Goal: Complete application form

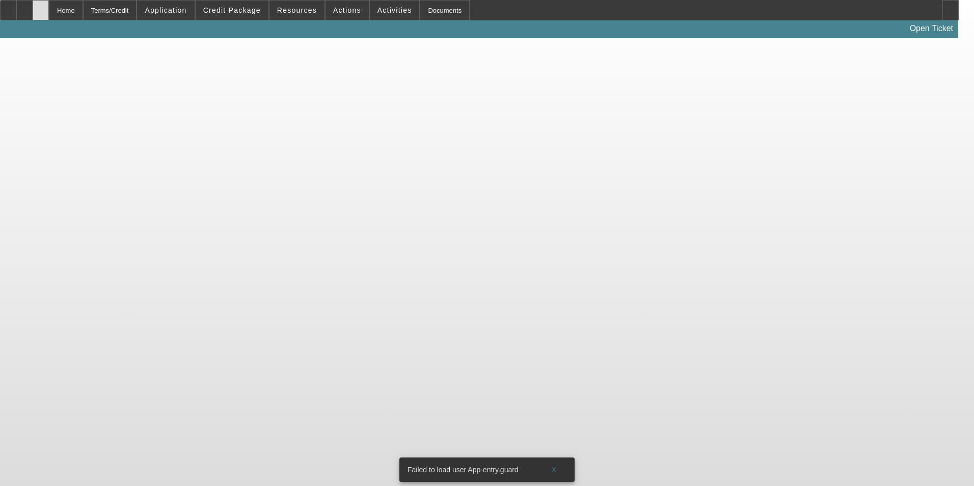
click at [41, 7] on icon at bounding box center [41, 7] width 0 height 0
click at [49, 9] on div at bounding box center [41, 10] width 16 height 20
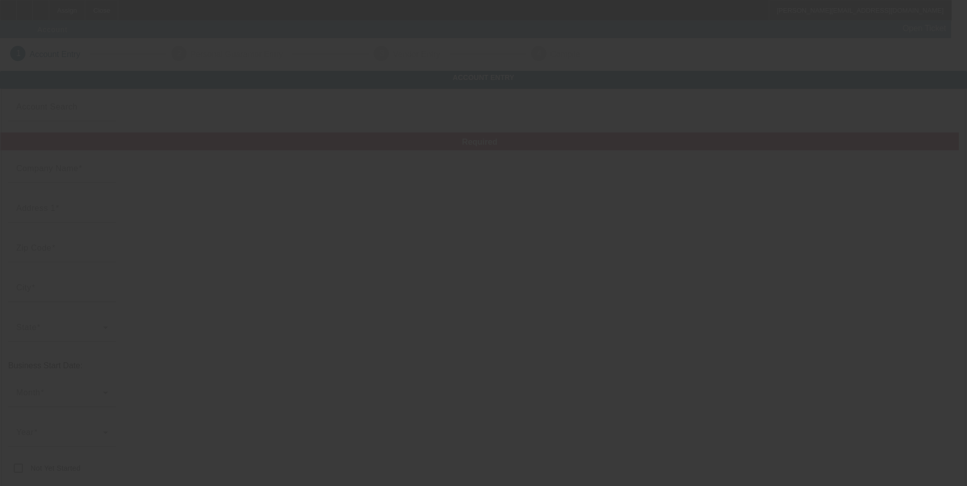
type input "9/18/2025"
type input "Hometown Hype Custom Apparel Corp"
type input "1246 Liberty St"
type input "16323"
type input "Franklin"
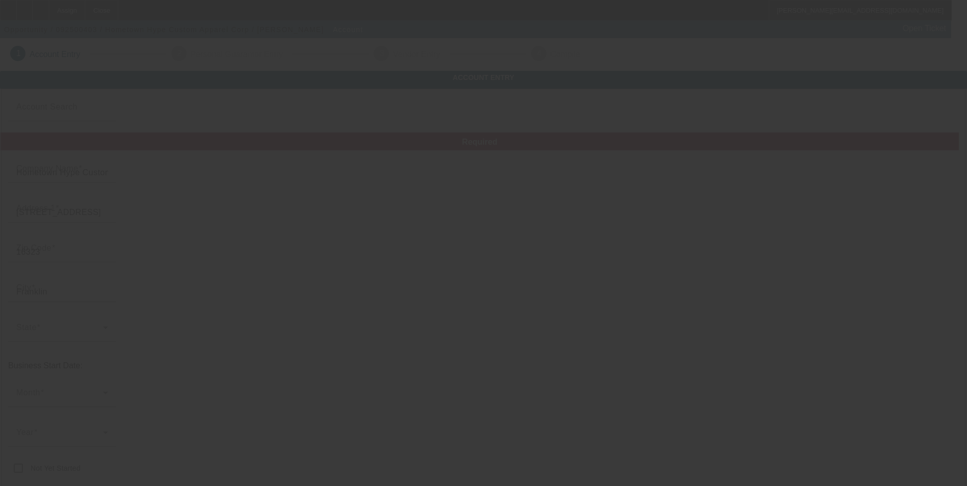
type input "(412) 517-2631"
type input "team@hometownhype.com"
type input "Venango"
type input "332271634"
type input "Custom apparel"
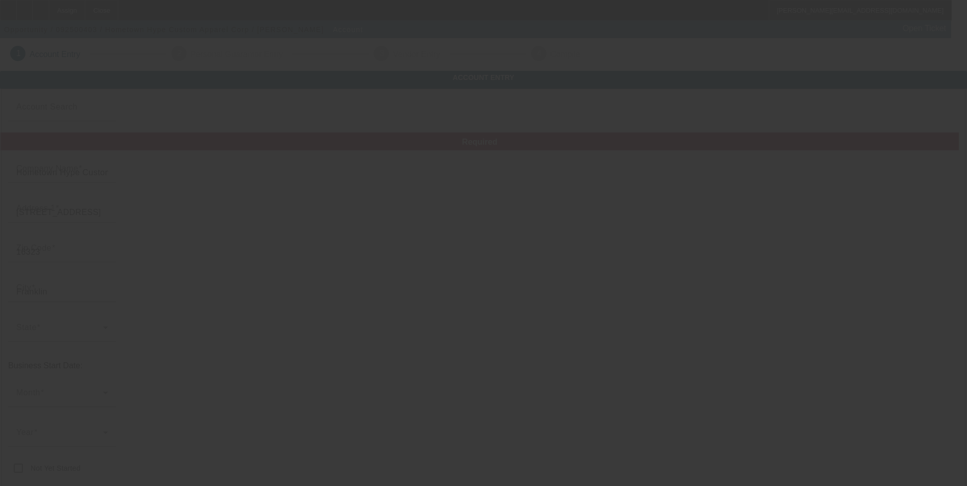
type input "https://hometownhype.org/"
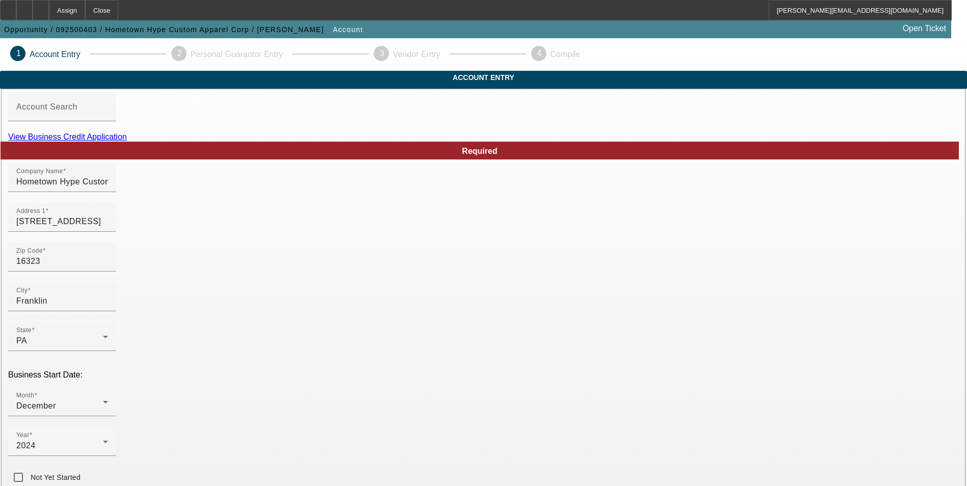
click at [127, 141] on link "View Business Credit Application" at bounding box center [67, 137] width 119 height 9
click at [85, 10] on div "Assign" at bounding box center [67, 10] width 36 height 20
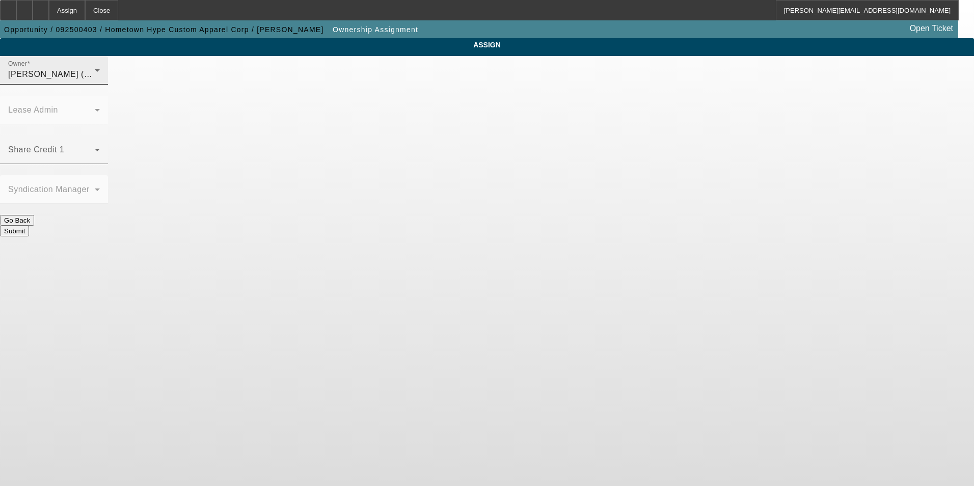
click at [103, 76] on icon at bounding box center [97, 70] width 12 height 12
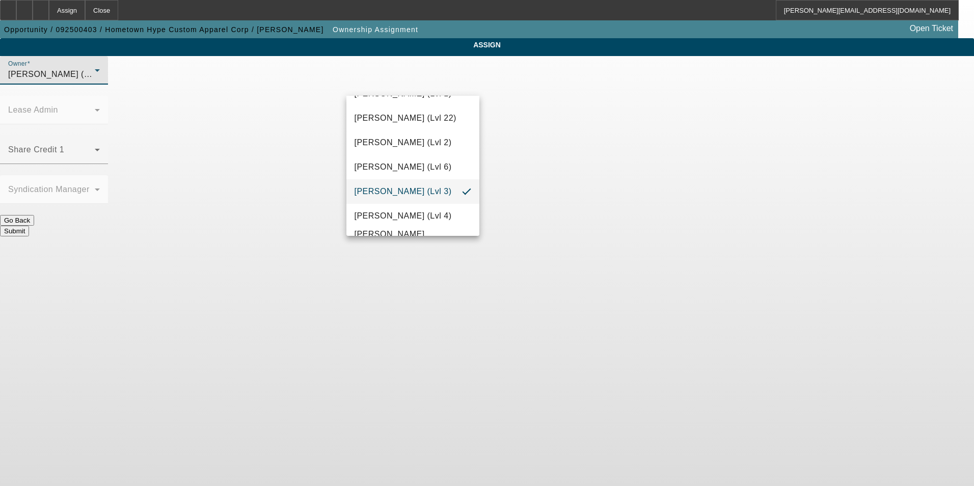
scroll to position [1461, 0]
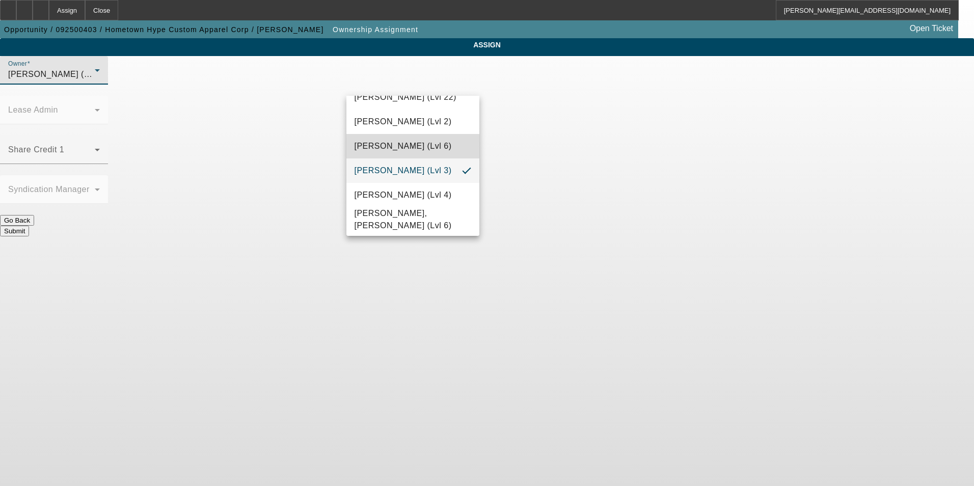
click at [434, 140] on span "Wesolowski, John (Lvl 6)" at bounding box center [403, 146] width 97 height 12
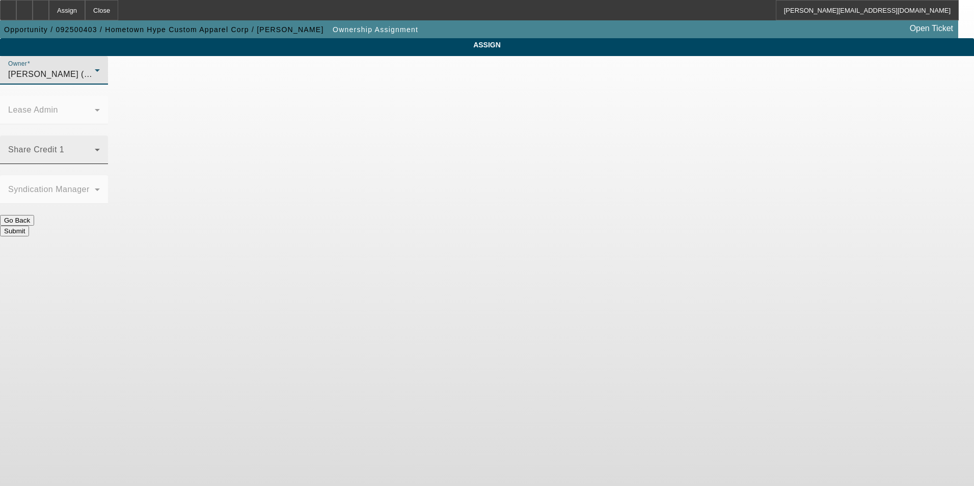
click at [95, 148] on span at bounding box center [51, 154] width 87 height 12
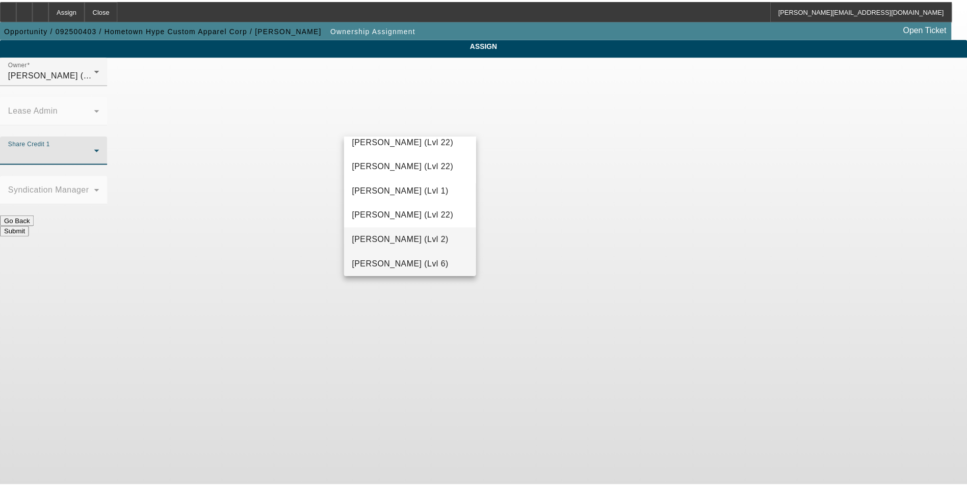
scroll to position [1309, 0]
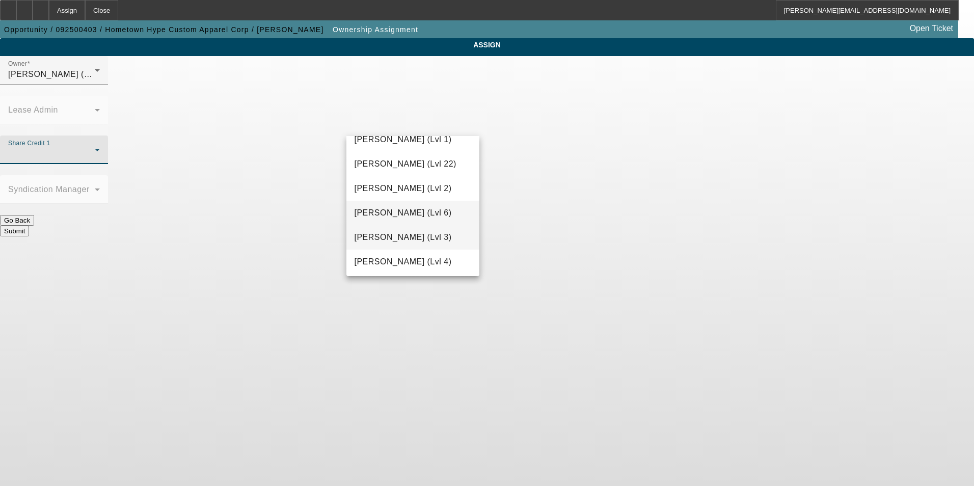
click at [428, 234] on span "Wesolowski, Tyler (Lvl 3)" at bounding box center [403, 237] width 97 height 12
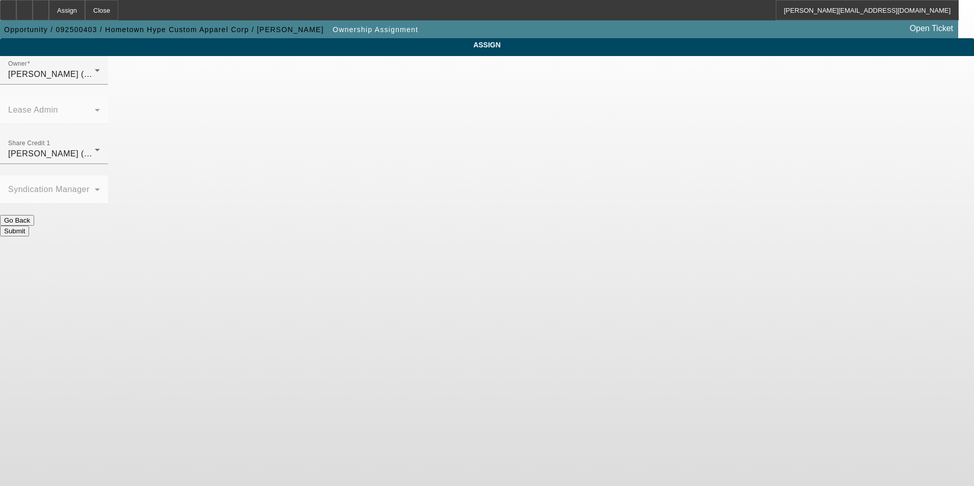
click at [29, 226] on button "Submit" at bounding box center [14, 231] width 29 height 11
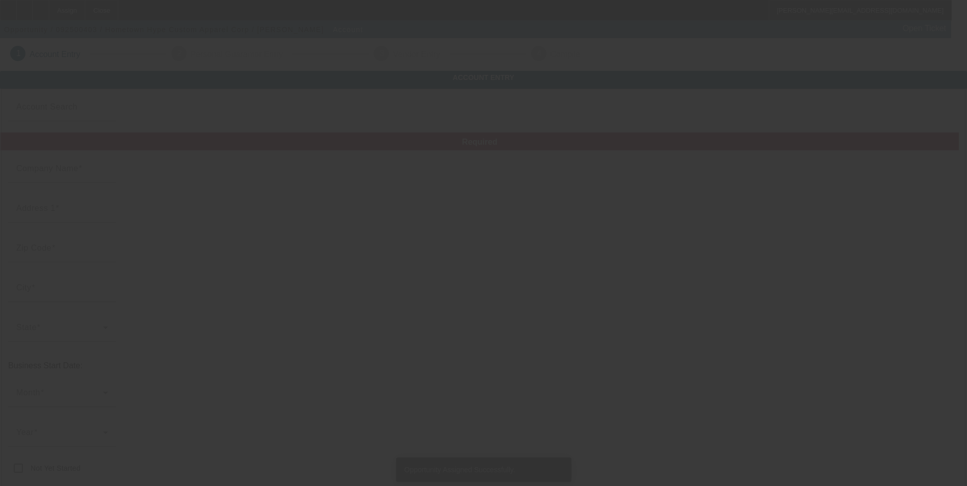
type input "9/18/2025"
type input "Hometown Hype Custom Apparel Corp"
type input "1246 Liberty St"
type input "16323"
type input "Franklin"
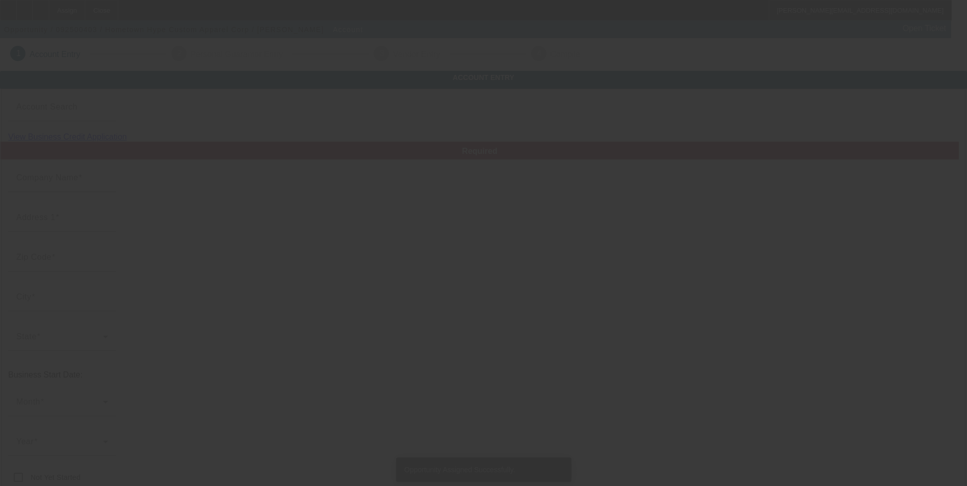
type input "(412) 517-2631"
type input "team@hometownhype.com"
type input "Venango"
type input "332271634"
type input "Custom apparel"
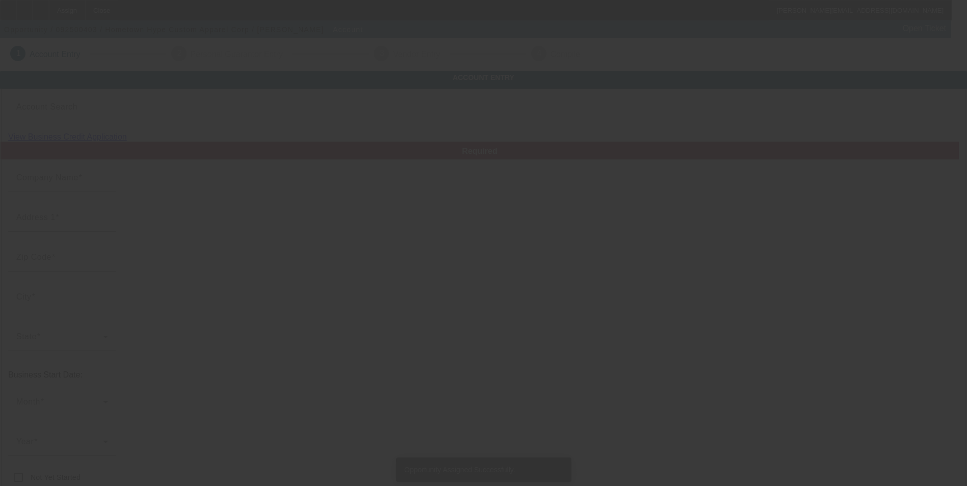
type input "https://hometownhype.org/"
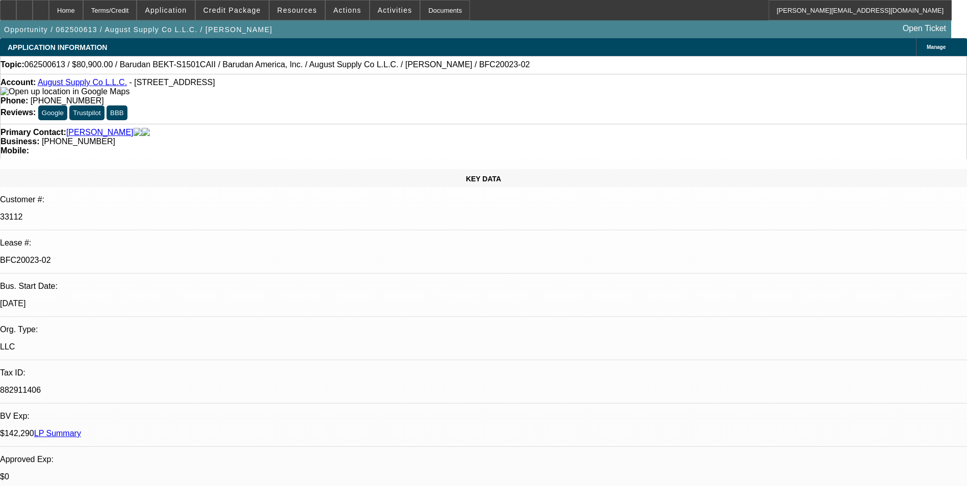
select select "0"
select select "2"
select select "0.1"
select select "0"
select select "2"
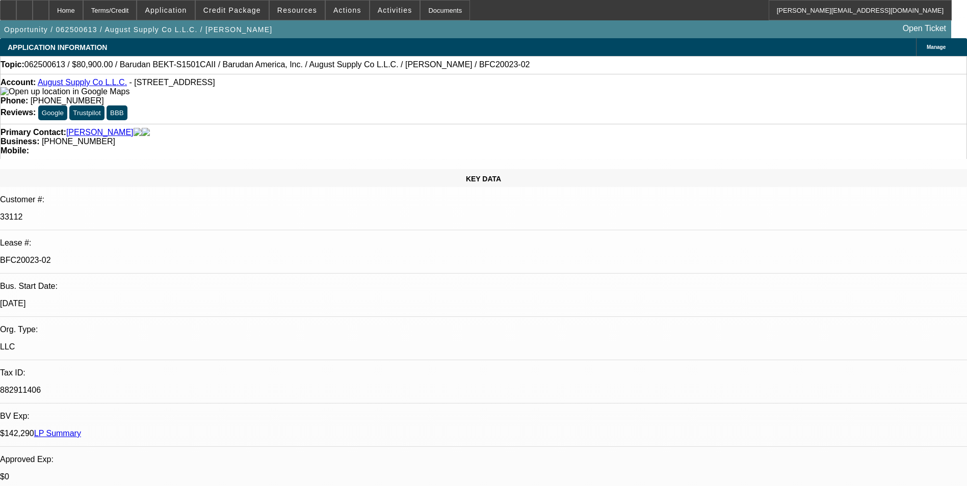
select select "0.1"
select select "0"
select select "2"
select select "0.1"
select select "0"
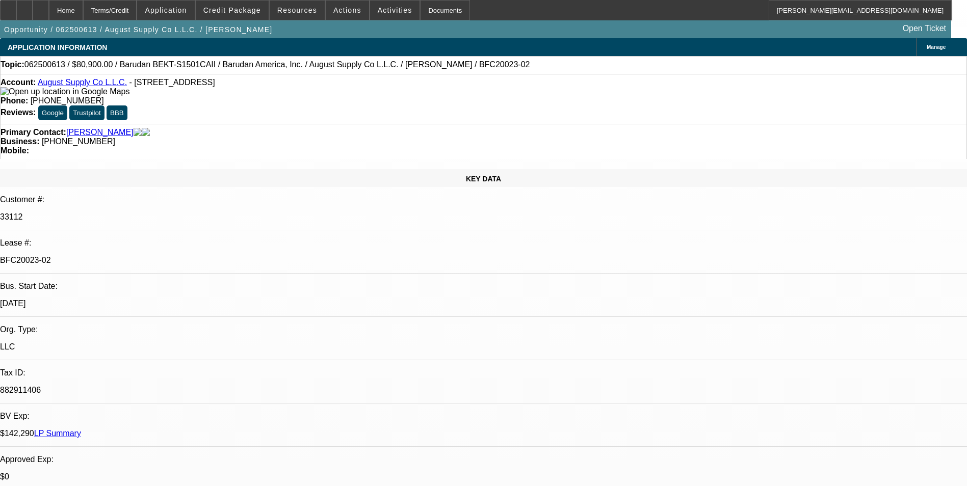
select select "2"
select select "0.1"
select select "1"
select select "2"
select select "4"
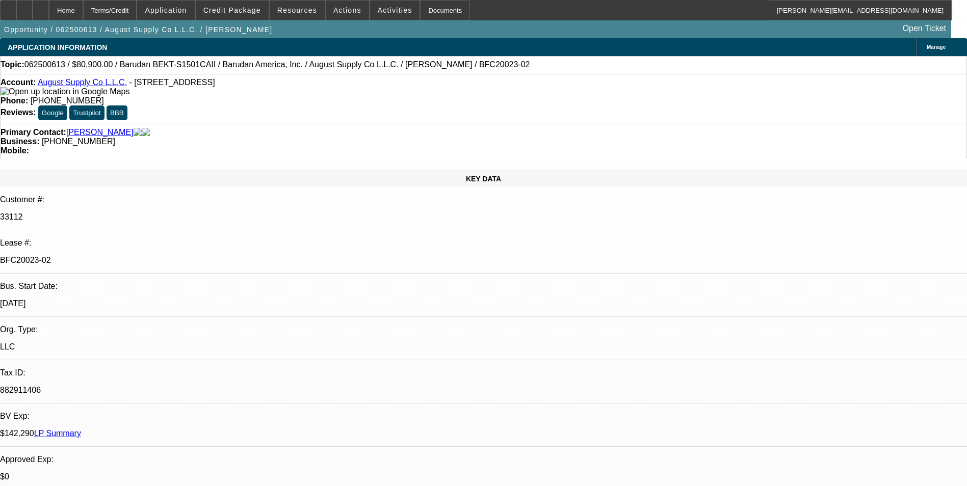
select select "1"
select select "2"
select select "4"
select select "1"
select select "2"
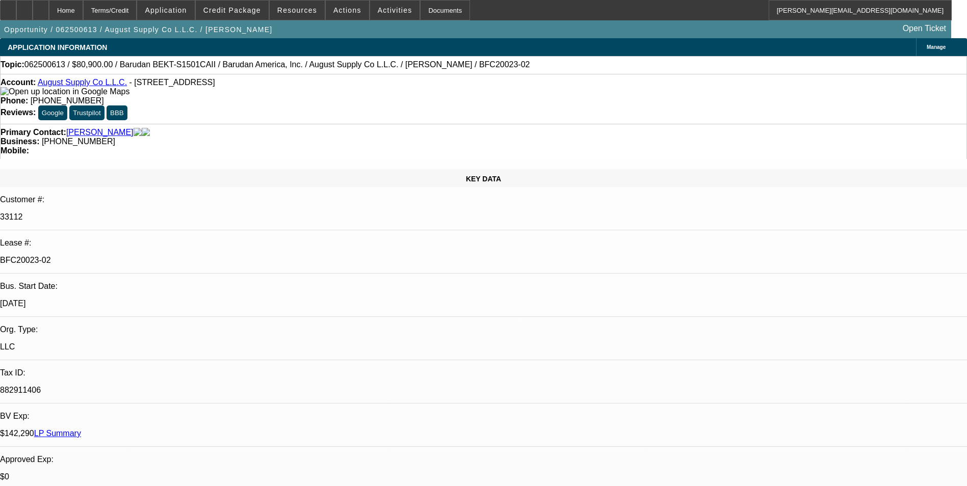
select select "4"
select select "1"
select select "2"
select select "4"
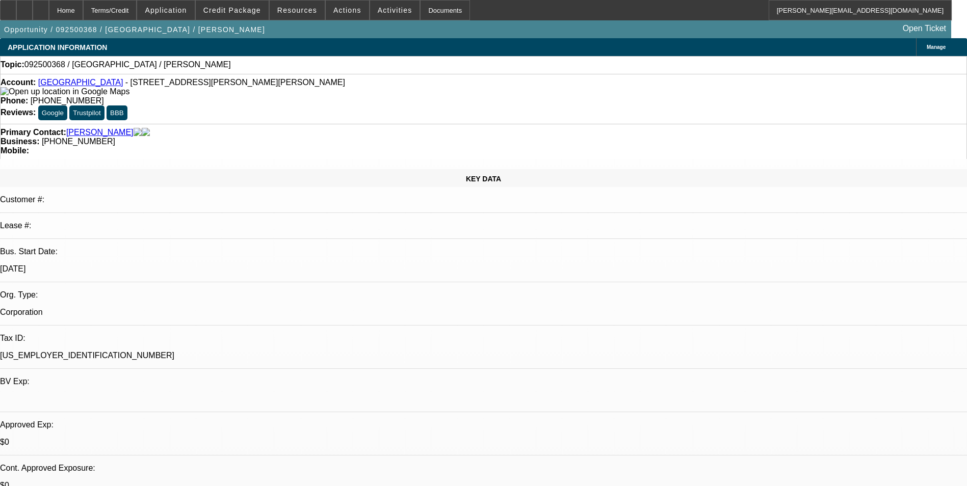
select select "0"
select select "2"
select select "0.1"
select select "1"
select select "2"
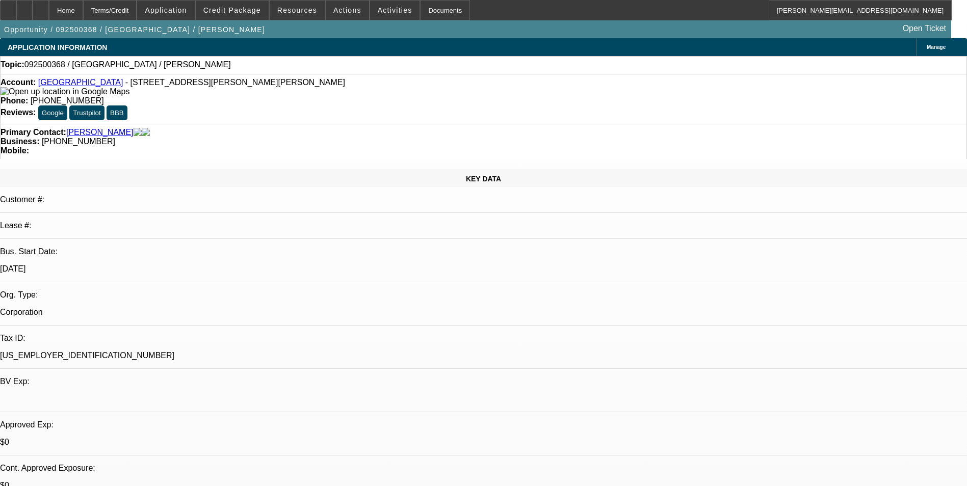
select select "4"
